Goal: Information Seeking & Learning: Learn about a topic

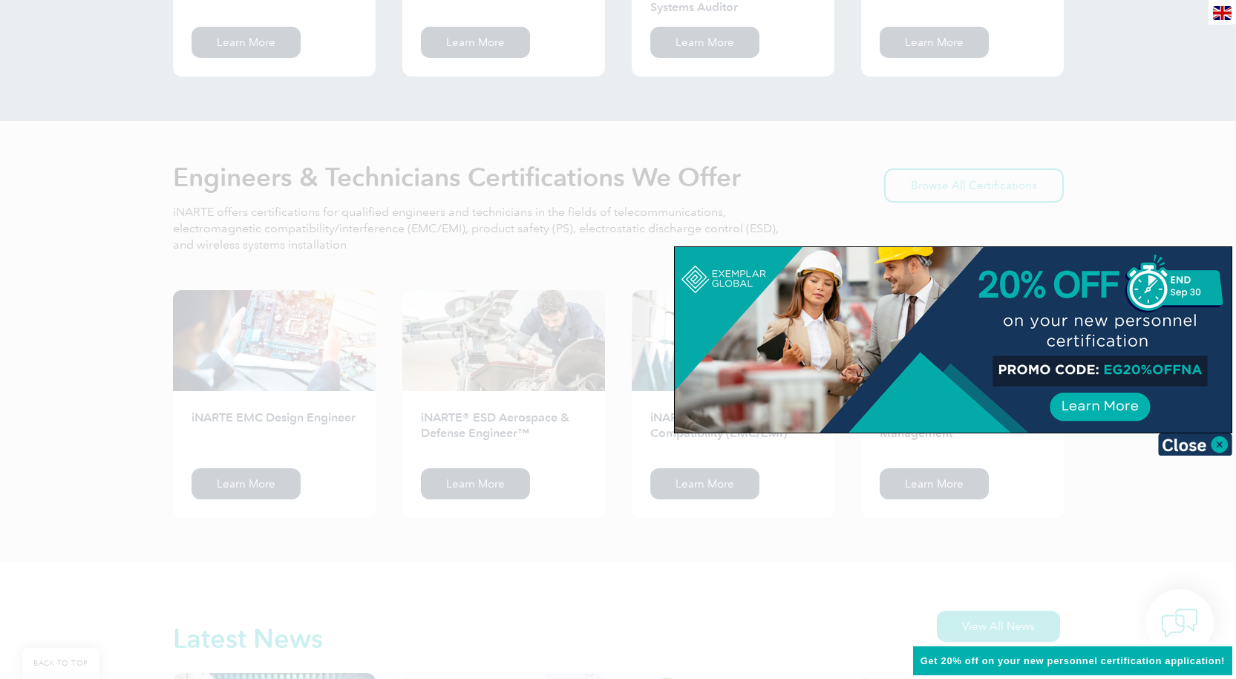
scroll to position [1761, 0]
click at [1188, 448] on img at bounding box center [1195, 445] width 74 height 22
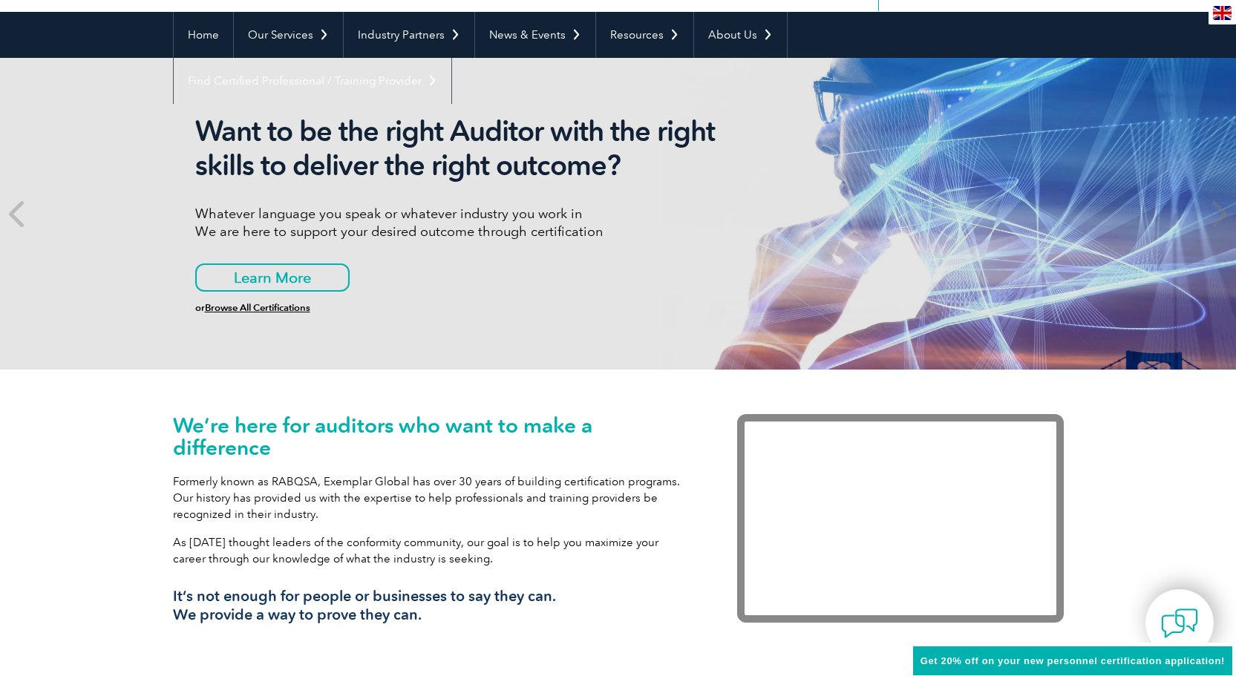
scroll to position [0, 0]
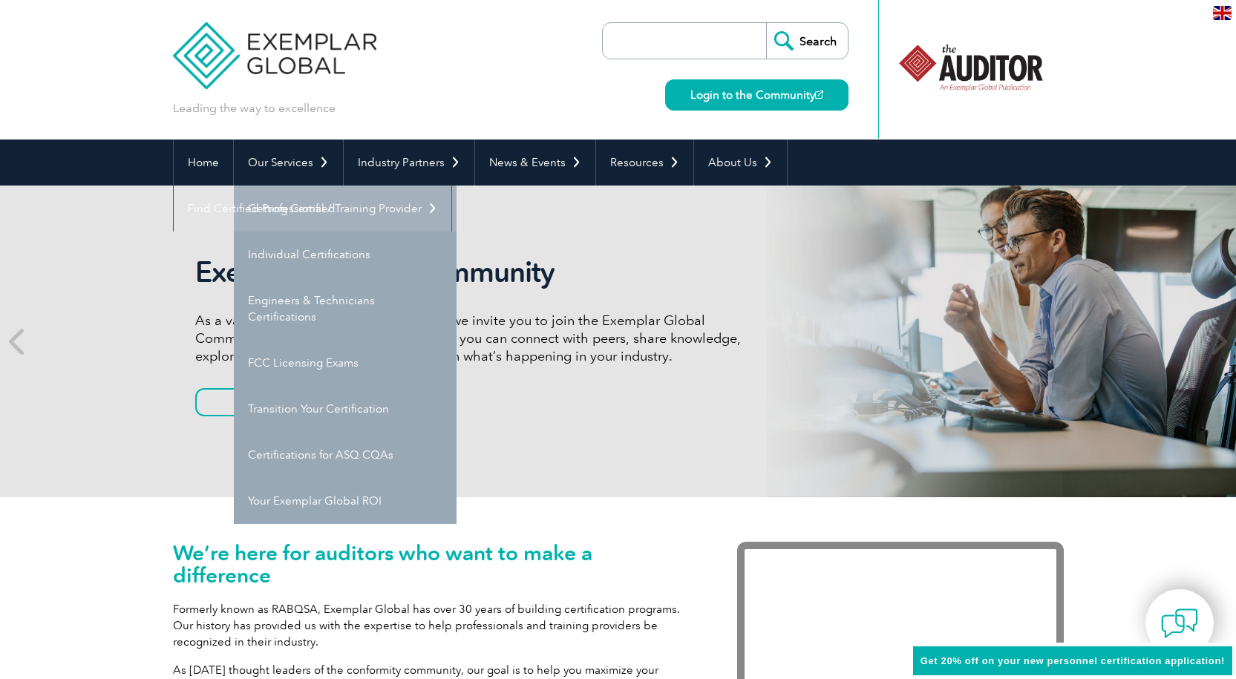
click at [332, 200] on link "Getting Certified" at bounding box center [345, 209] width 223 height 46
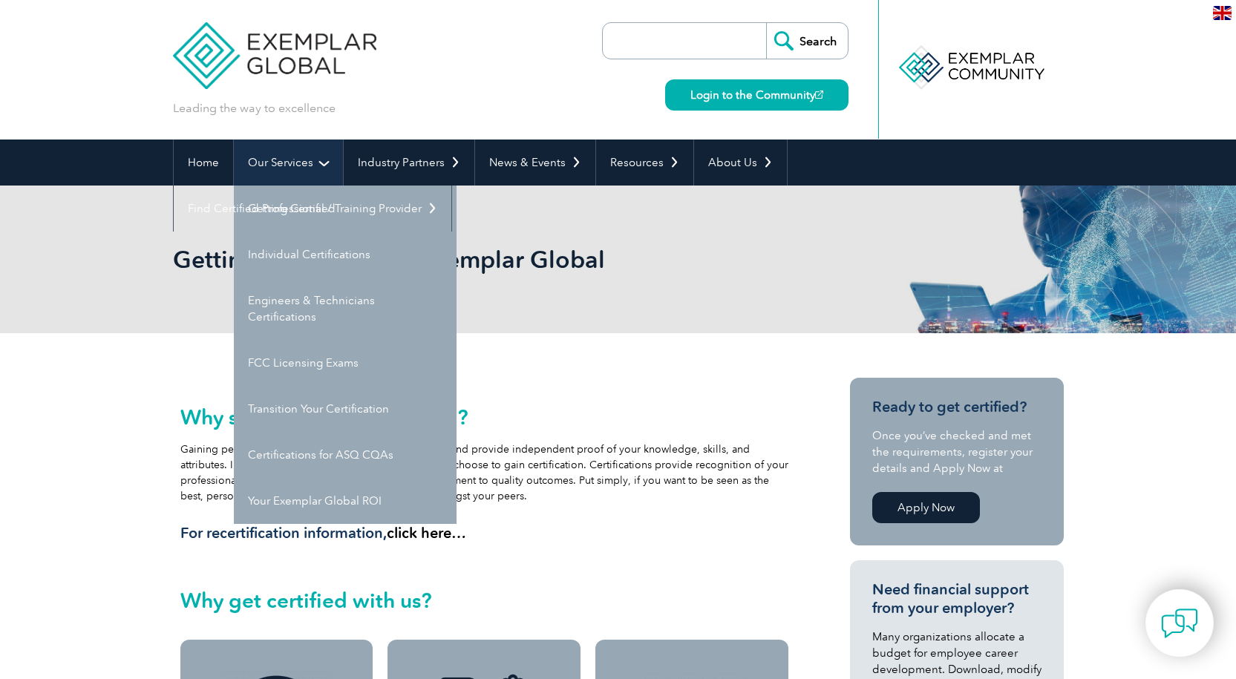
click at [322, 166] on link "Our Services" at bounding box center [288, 163] width 109 height 46
click at [324, 210] on link "Getting Certified" at bounding box center [345, 209] width 223 height 46
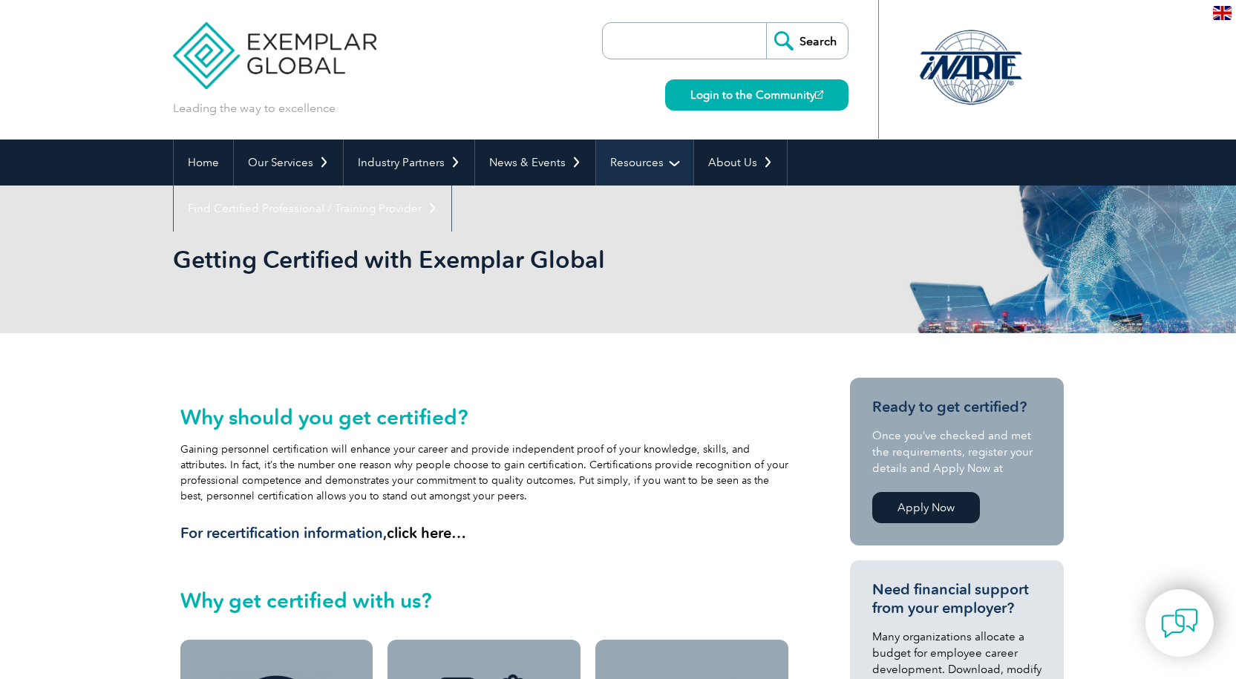
click at [670, 164] on link "Resources" at bounding box center [644, 163] width 97 height 46
click at [670, 157] on link "Resources" at bounding box center [644, 163] width 97 height 46
click at [644, 163] on link "Resources" at bounding box center [644, 163] width 97 height 46
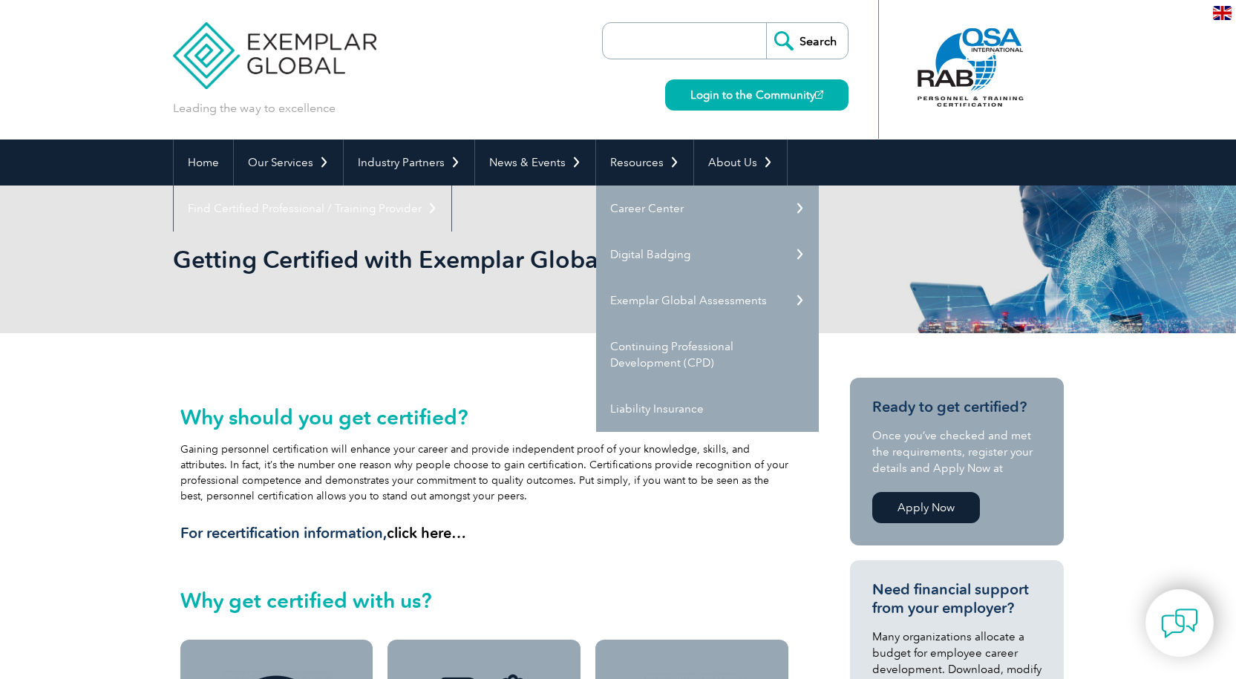
click at [649, 42] on input "search" at bounding box center [688, 41] width 156 height 36
type input "internal auditor"
click at [819, 56] on input "Search" at bounding box center [807, 41] width 82 height 36
click at [815, 45] on input "Search" at bounding box center [807, 41] width 82 height 36
click at [818, 30] on input "Search" at bounding box center [807, 41] width 82 height 36
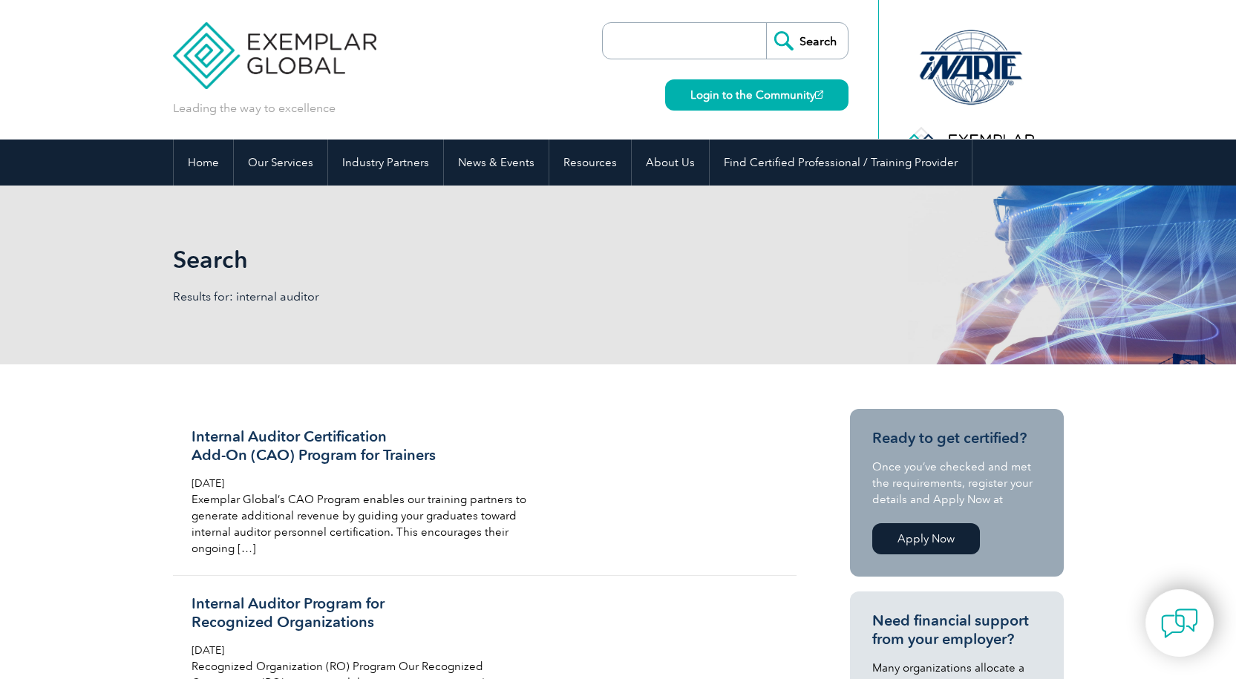
click at [814, 36] on input "Search" at bounding box center [807, 41] width 82 height 36
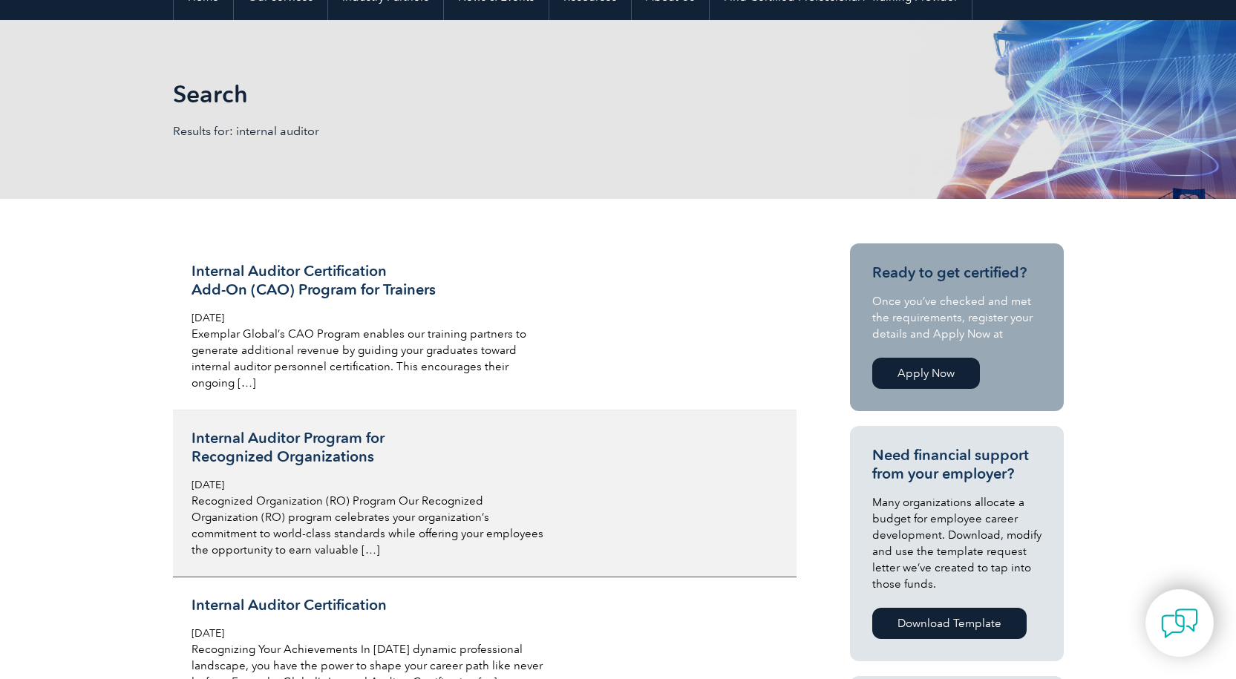
scroll to position [284, 0]
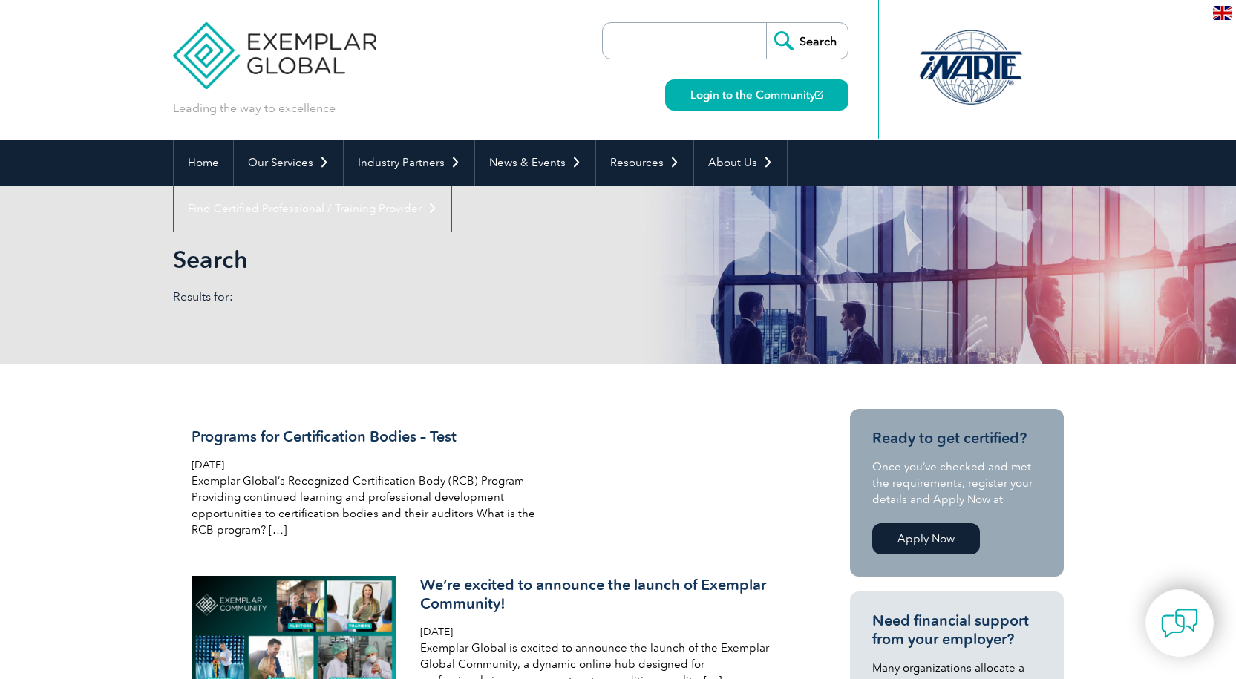
click at [677, 45] on input "search" at bounding box center [688, 41] width 156 height 36
type input "internal auditor"
click at [799, 42] on input "Search" at bounding box center [807, 41] width 82 height 36
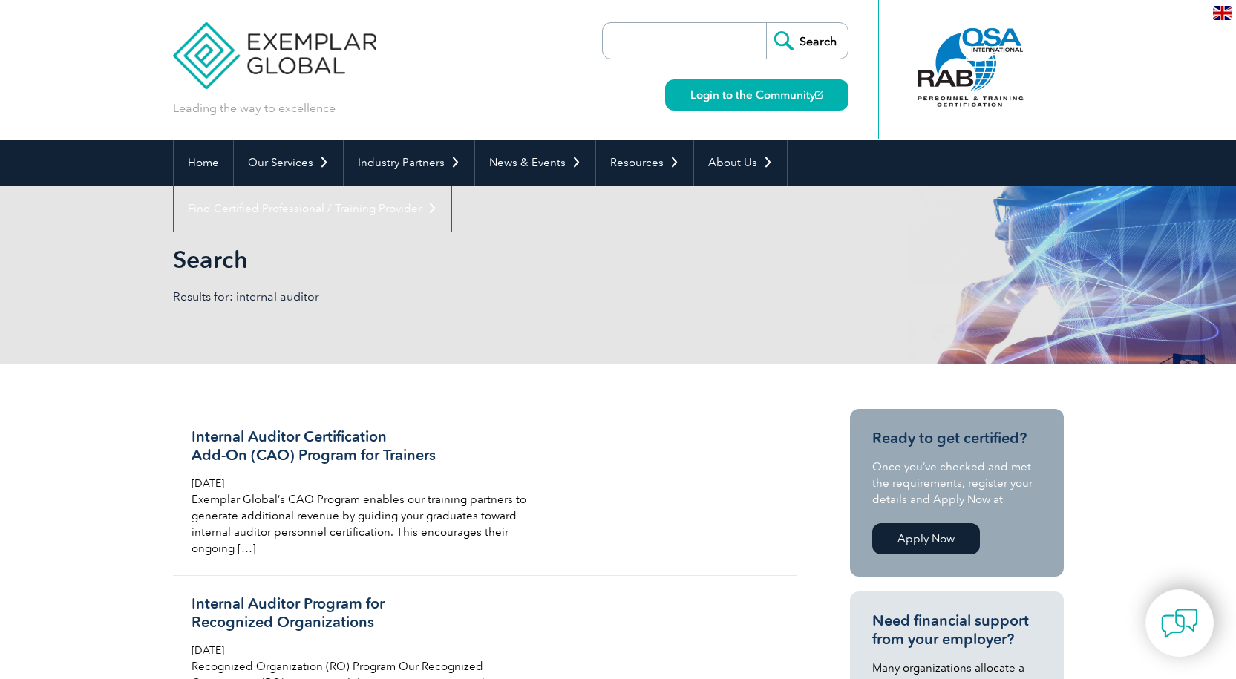
click at [635, 36] on input "search" at bounding box center [688, 41] width 156 height 36
type input "lead auditor"
click at [766, 23] on input "Search" at bounding box center [807, 41] width 82 height 36
click at [817, 48] on input "Search" at bounding box center [807, 41] width 82 height 36
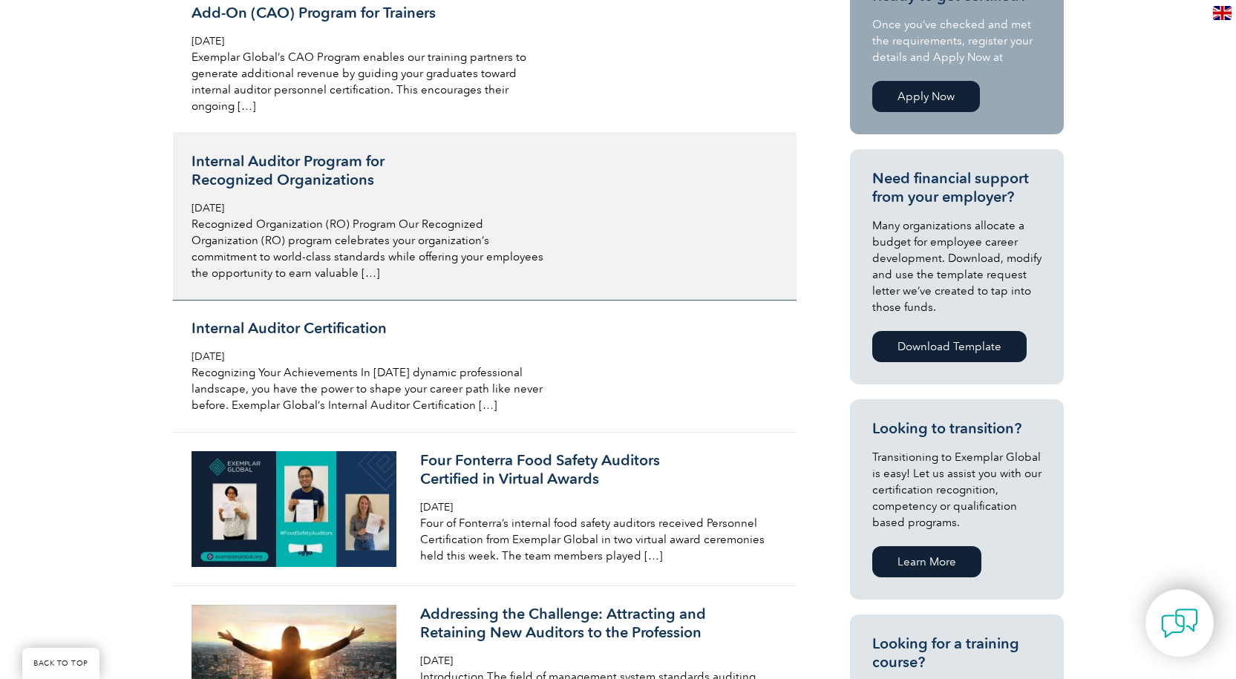
scroll to position [445, 0]
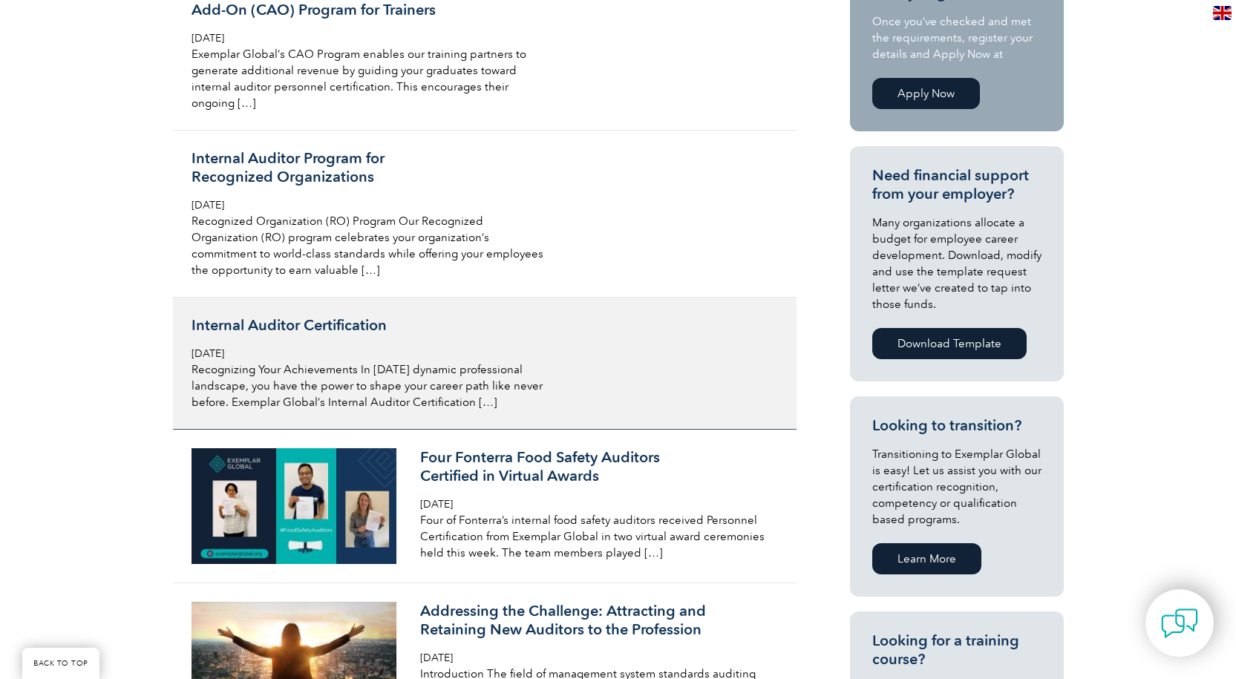
click at [350, 333] on h3 "Internal Auditor Certification" at bounding box center [368, 325] width 352 height 19
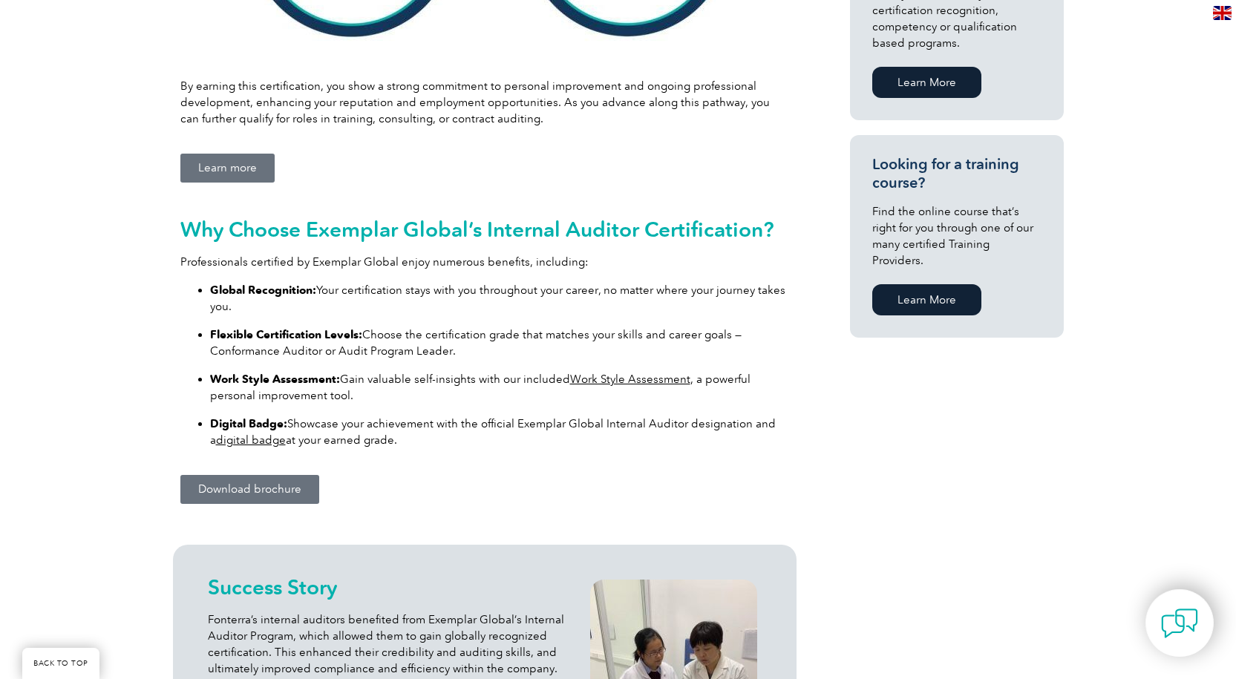
scroll to position [668, 0]
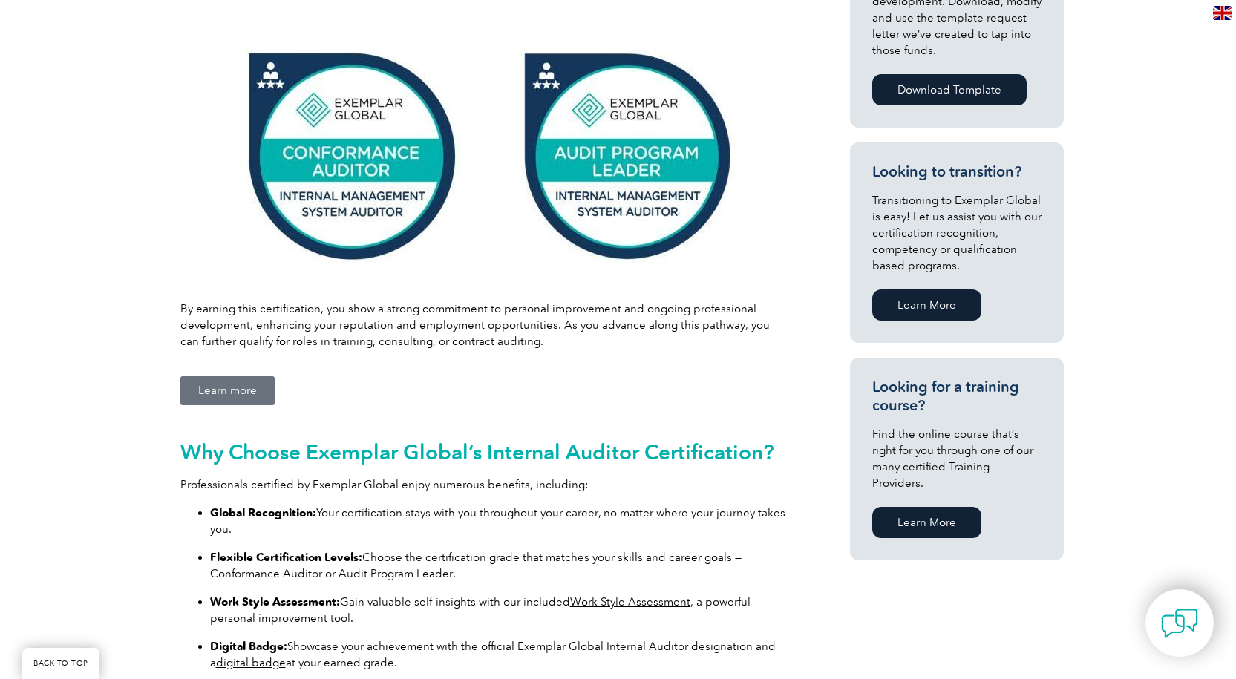
click at [254, 375] on div "A Certification Designed with You in Mind Our recently redesigned internal audi…" at bounding box center [485, 335] width 624 height 865
click at [254, 380] on link "Learn more" at bounding box center [227, 390] width 94 height 29
